Goal: Check status: Check status

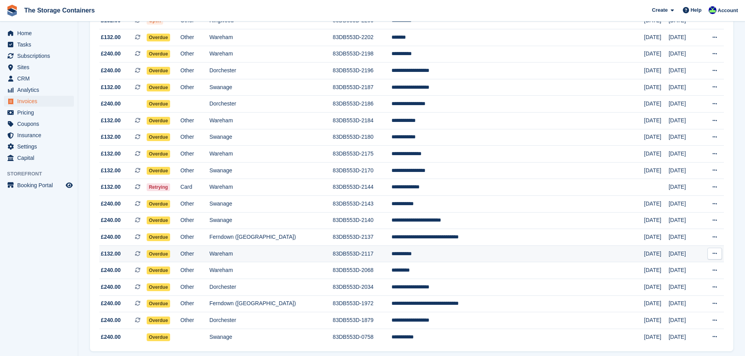
scroll to position [156, 0]
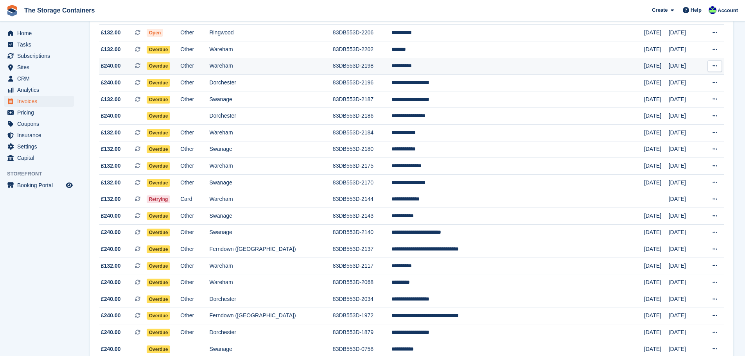
click at [296, 63] on td "Wareham" at bounding box center [270, 66] width 123 height 17
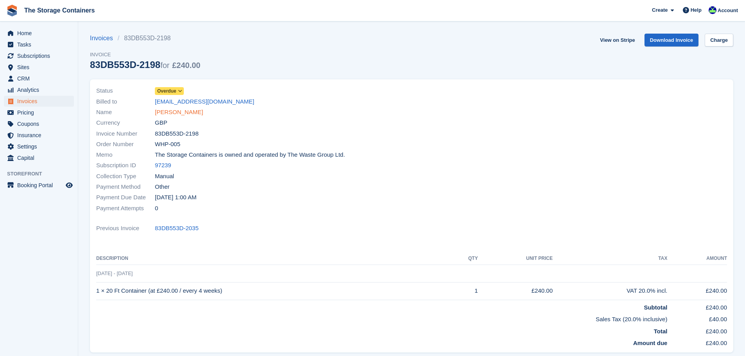
click at [180, 111] on link "Marie Horn" at bounding box center [179, 112] width 48 height 9
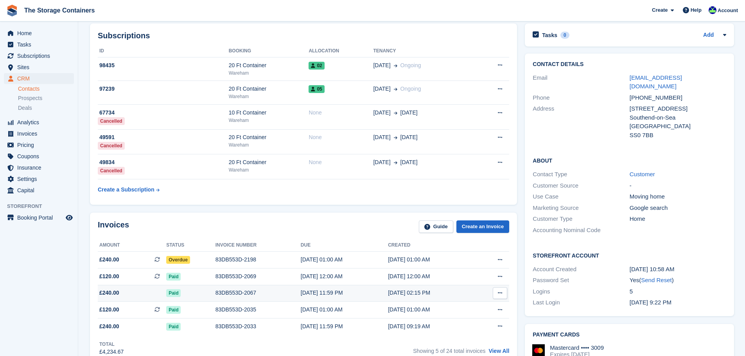
scroll to position [156, 0]
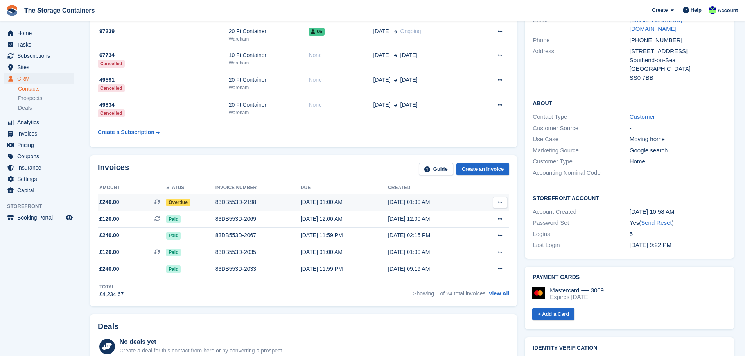
click at [388, 202] on div "21 Aug, 01:00 AM" at bounding box center [431, 202] width 87 height 8
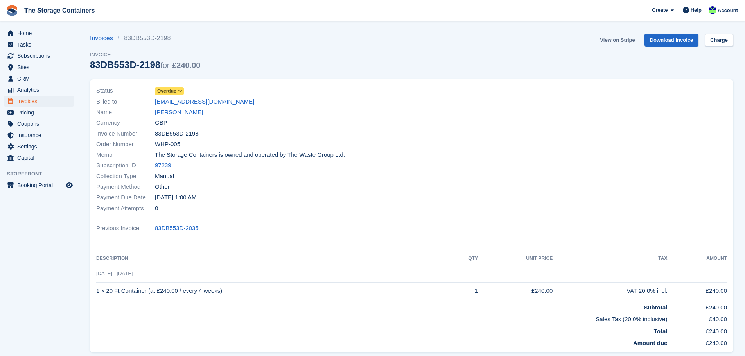
click at [613, 43] on link "View on Stripe" at bounding box center [617, 40] width 41 height 13
